Goal: Find specific page/section: Find specific page/section

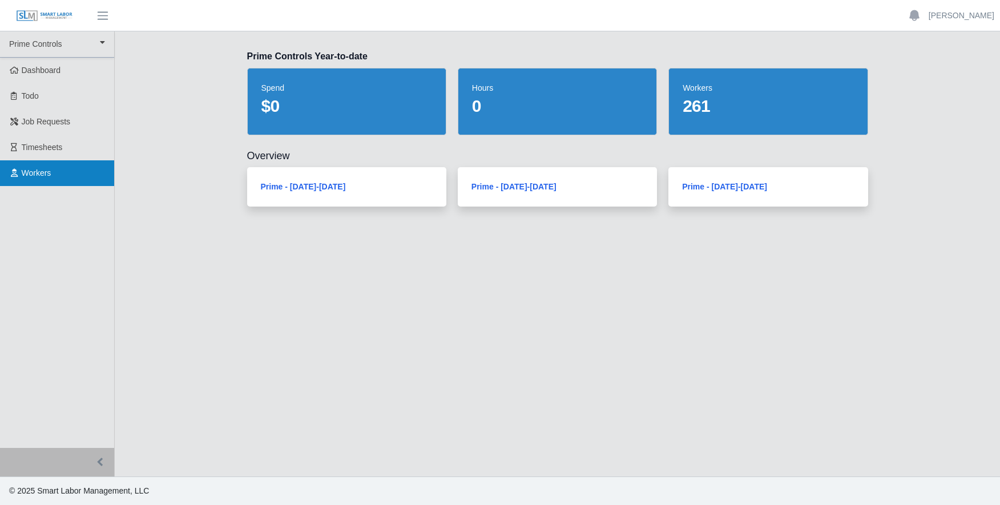
click at [45, 174] on span "Workers" at bounding box center [37, 172] width 30 height 9
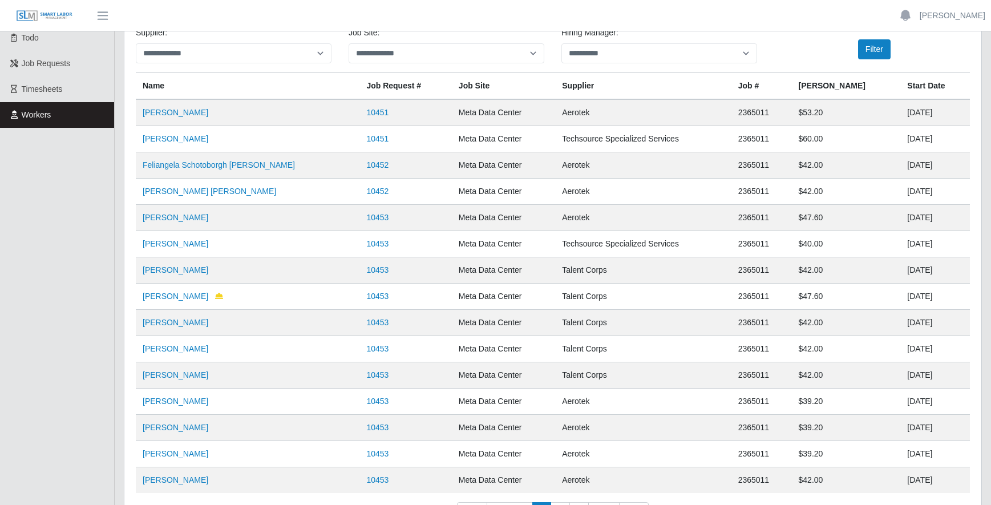
scroll to position [148, 0]
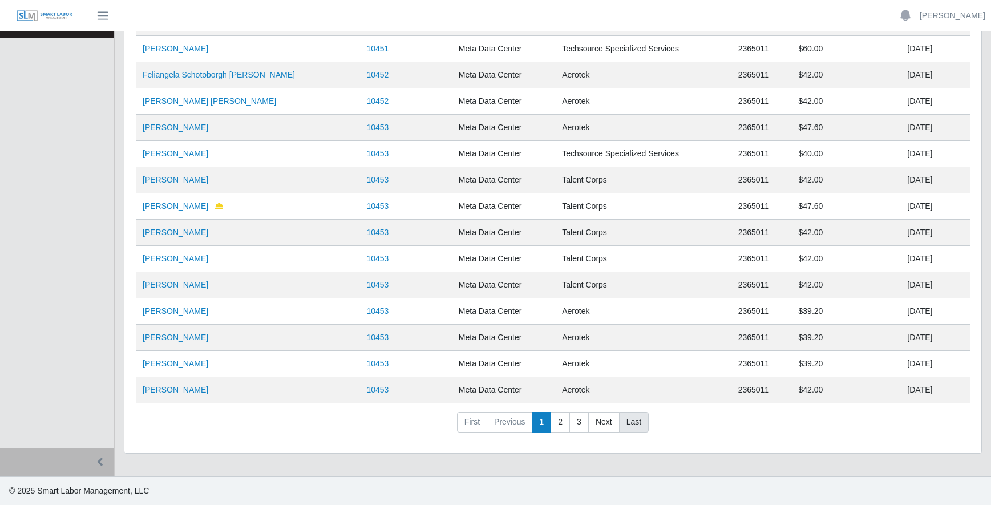
click at [633, 422] on link "Last" at bounding box center [634, 422] width 30 height 21
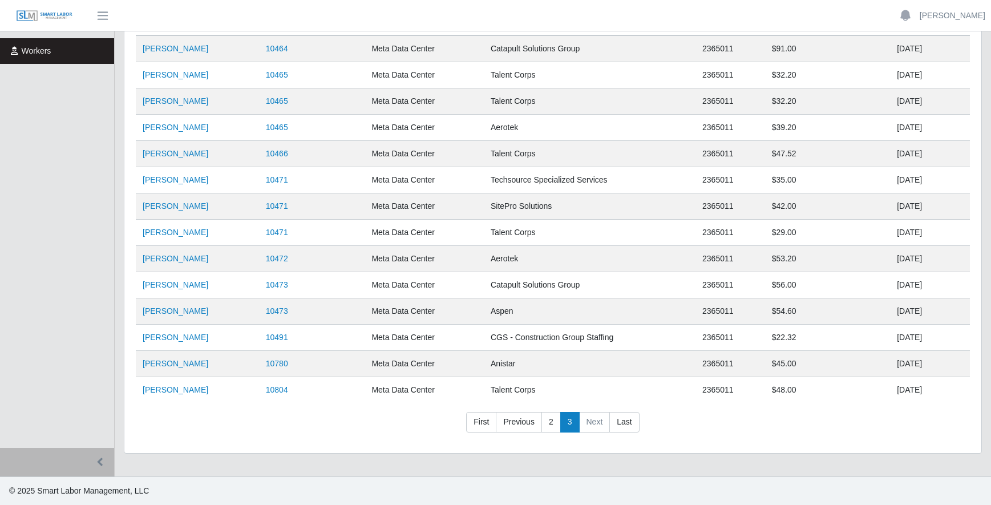
scroll to position [122, 0]
click at [729, 436] on nav "First Previous 2 3 Next Last" at bounding box center [553, 427] width 834 height 30
